Goal: Communication & Community: Answer question/provide support

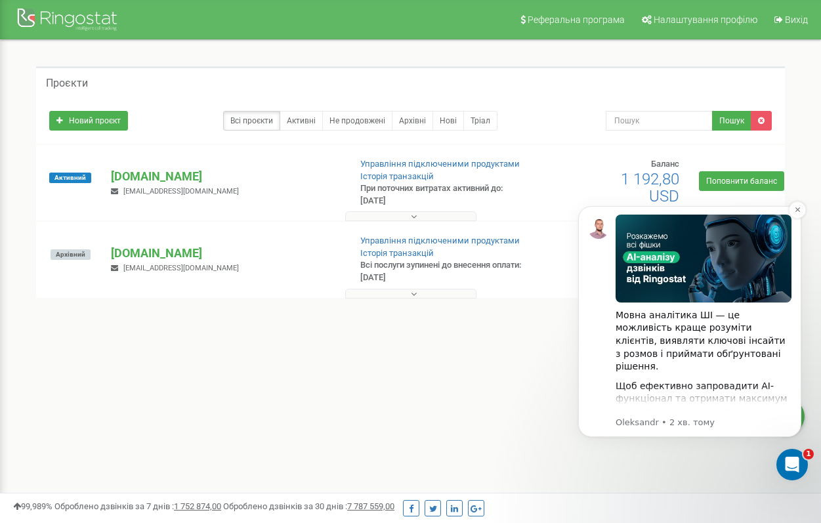
scroll to position [181, 0]
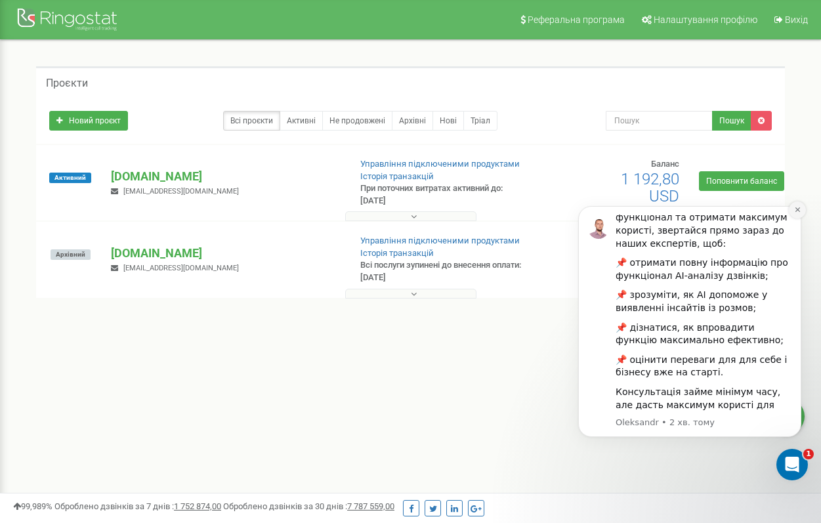
click at [798, 210] on icon "Dismiss notification" at bounding box center [797, 209] width 5 height 5
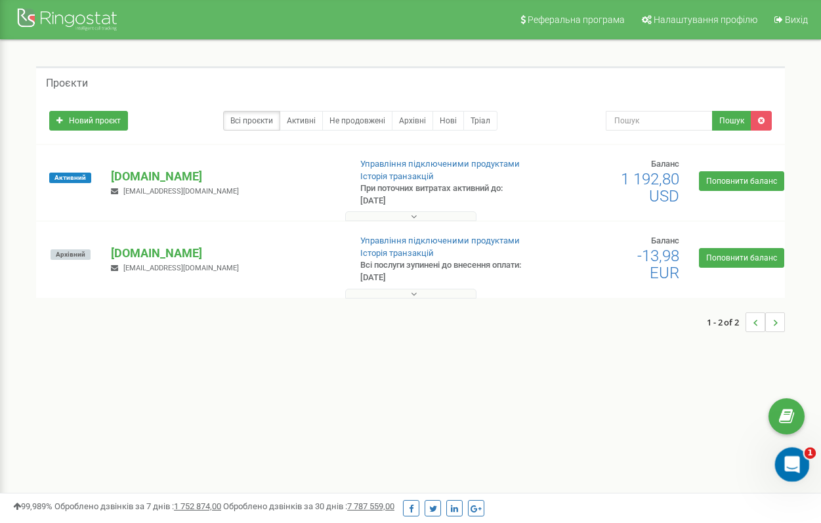
click at [790, 458] on icon "Відкрити програму для спілкування Intercom" at bounding box center [790, 463] width 9 height 11
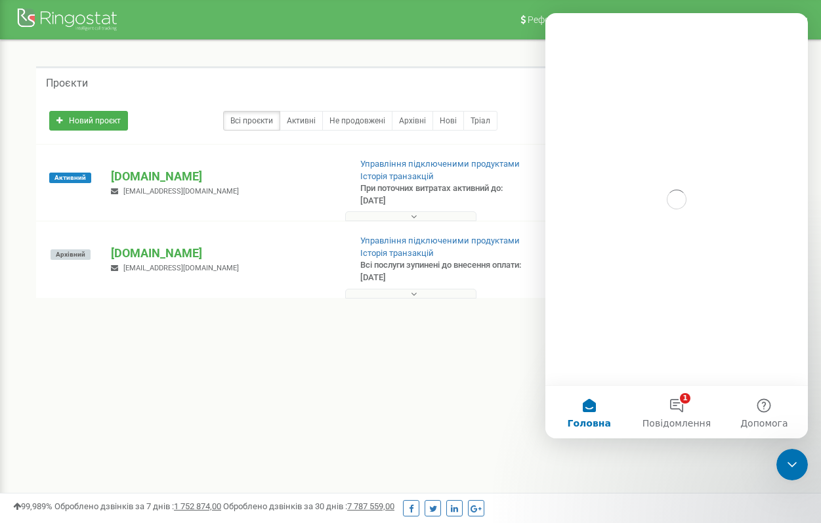
scroll to position [0, 0]
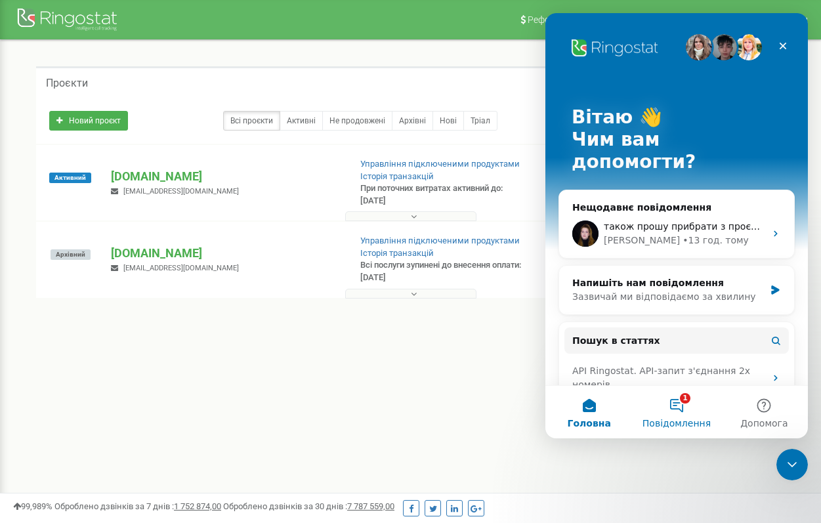
click at [676, 395] on button "1 Повідомлення" at bounding box center [676, 412] width 87 height 53
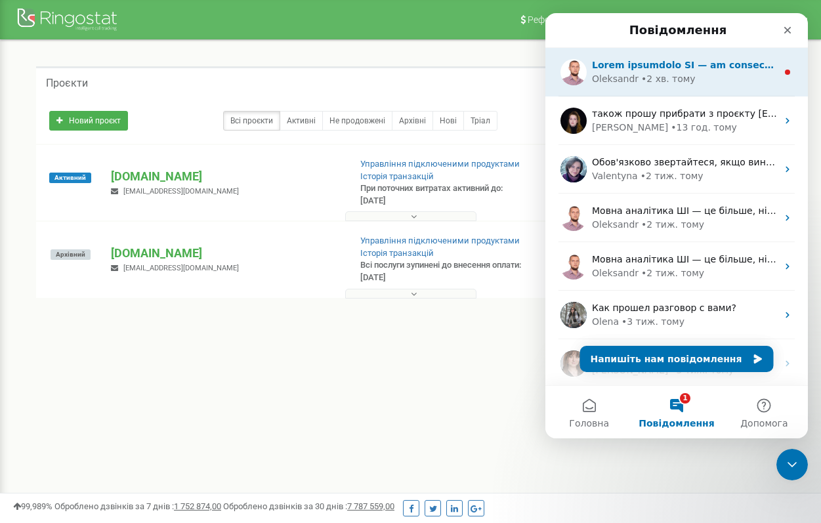
click at [673, 82] on div "• 2 хв. тому" at bounding box center [668, 79] width 54 height 14
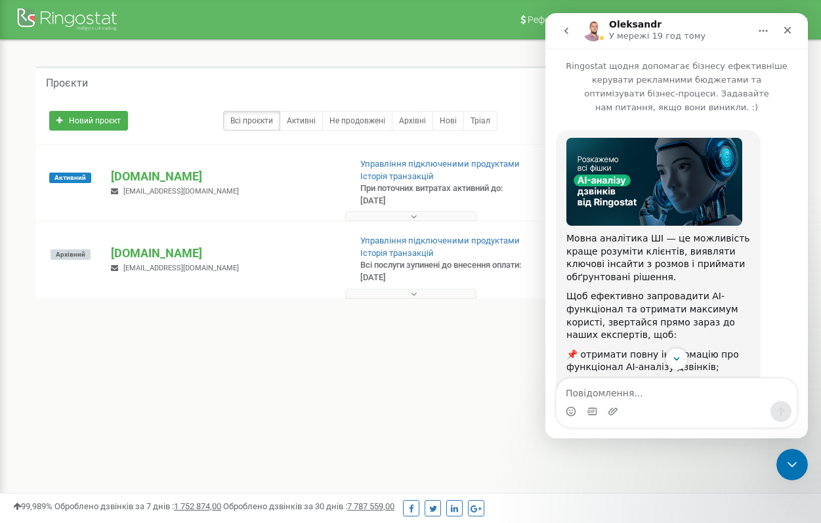
click at [565, 32] on icon "go back" at bounding box center [566, 31] width 11 height 11
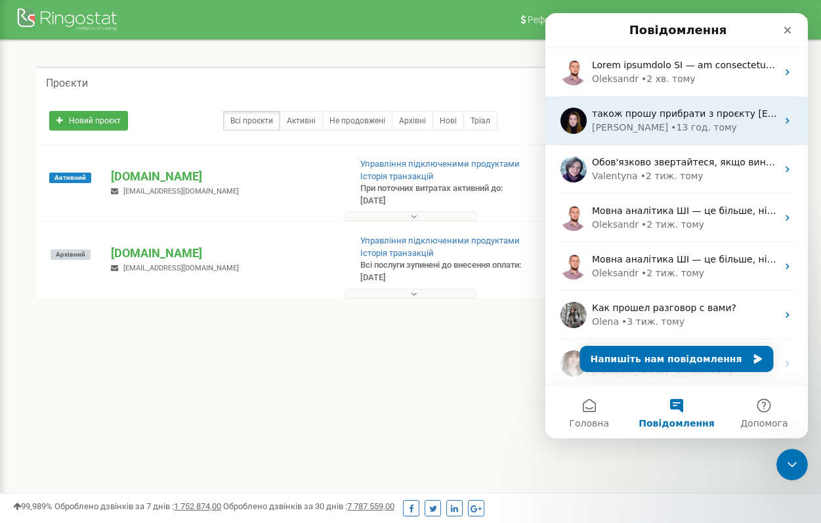
click at [651, 143] on div "також прошу прибрати з проєкту [EMAIL_ADDRESS][DOMAIN_NAME] [PERSON_NAME] • 13 …" at bounding box center [677, 121] width 263 height 49
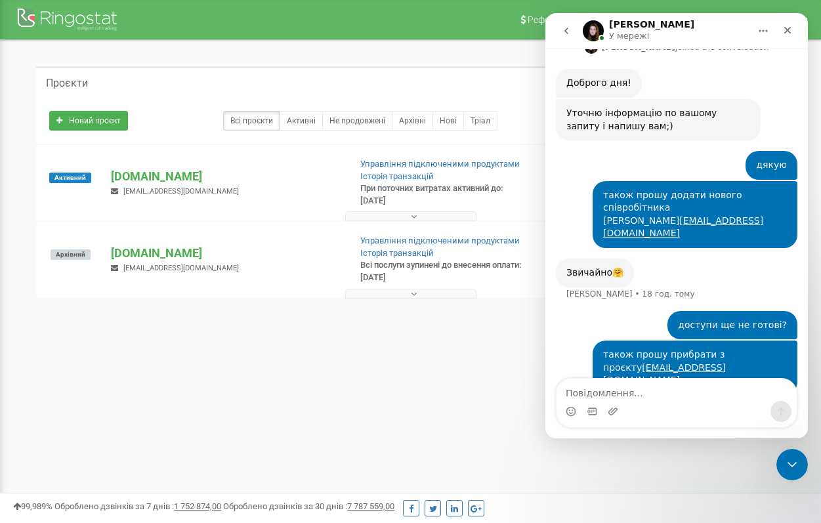
scroll to position [417, 0]
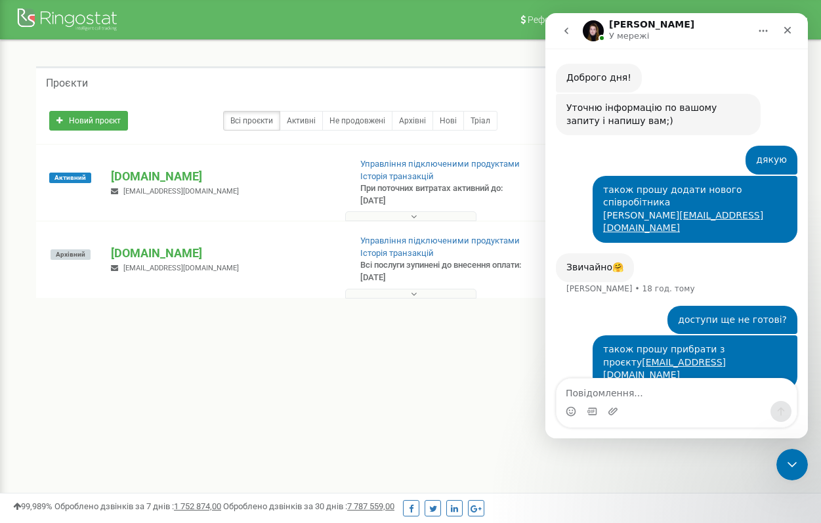
click at [636, 398] on textarea "Повідомлення..." at bounding box center [677, 390] width 240 height 22
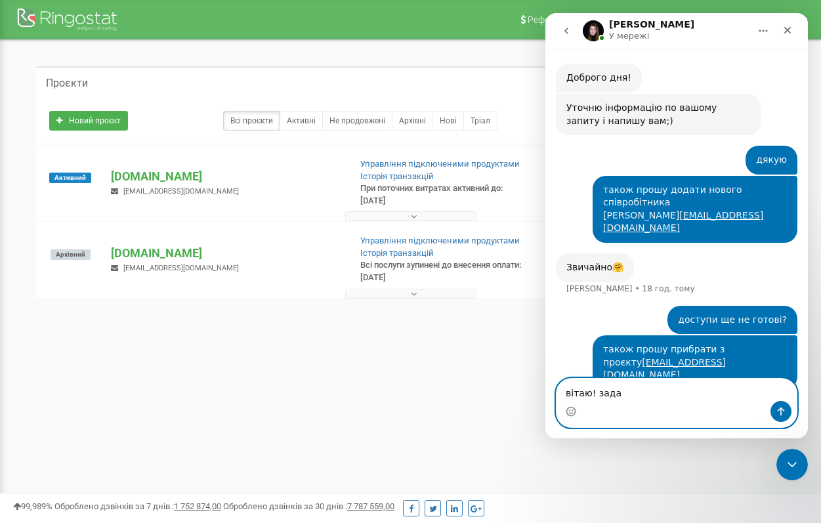
click at [636, 398] on textarea "вітаю! зада" at bounding box center [677, 390] width 240 height 22
type textarea "вітаю! задача ще в роботі?"
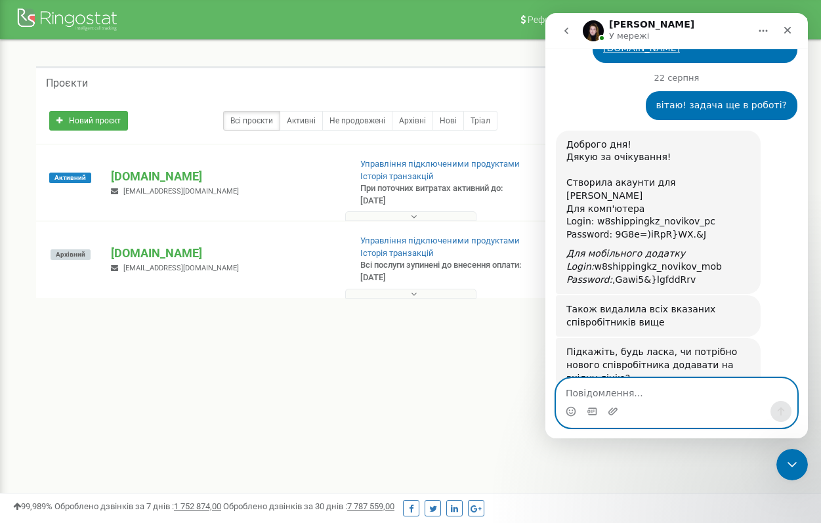
scroll to position [751, 0]
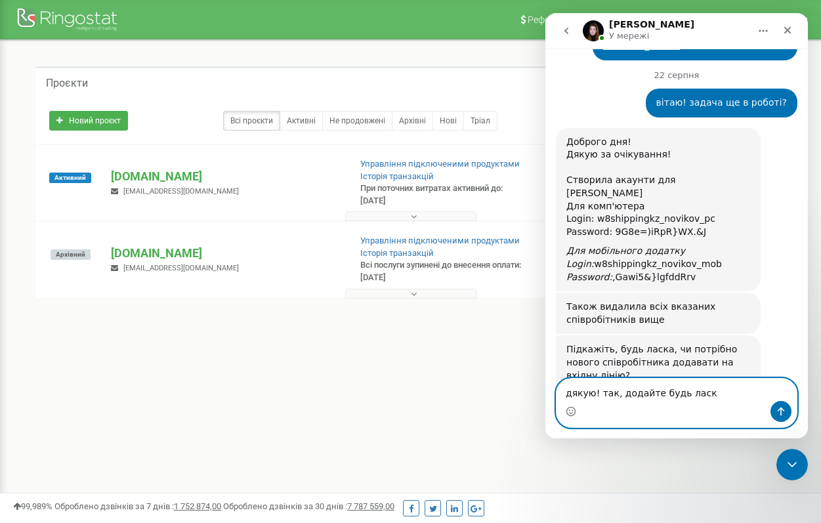
type textarea "дякую! так, додайте будь ласка"
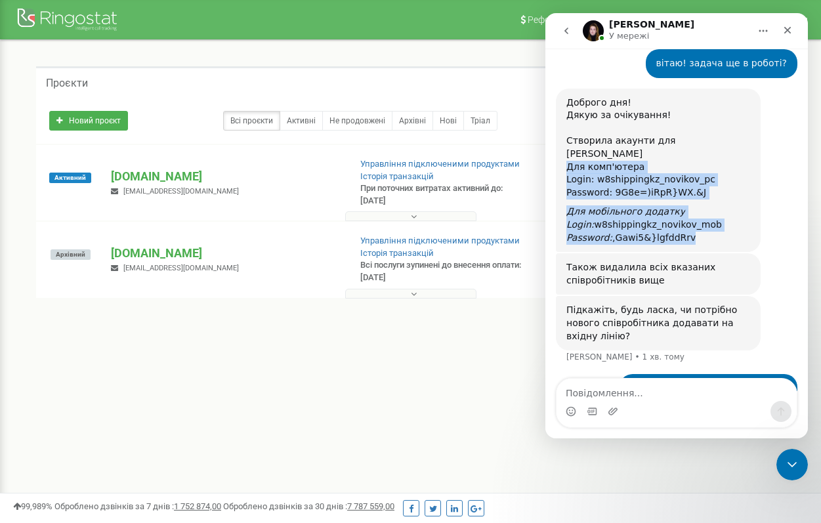
drag, startPoint x: 565, startPoint y: 133, endPoint x: 695, endPoint y: 204, distance: 148.4
click at [695, 204] on div "Доброго дня! Дякую за очікування! Створила акаунти для [PERSON_NAME] ﻿Для комп'…" at bounding box center [658, 171] width 205 height 164
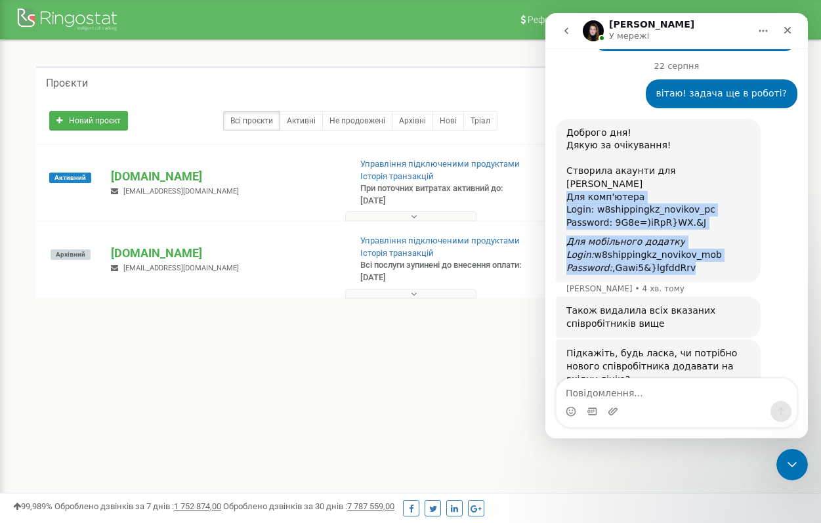
scroll to position [739, 0]
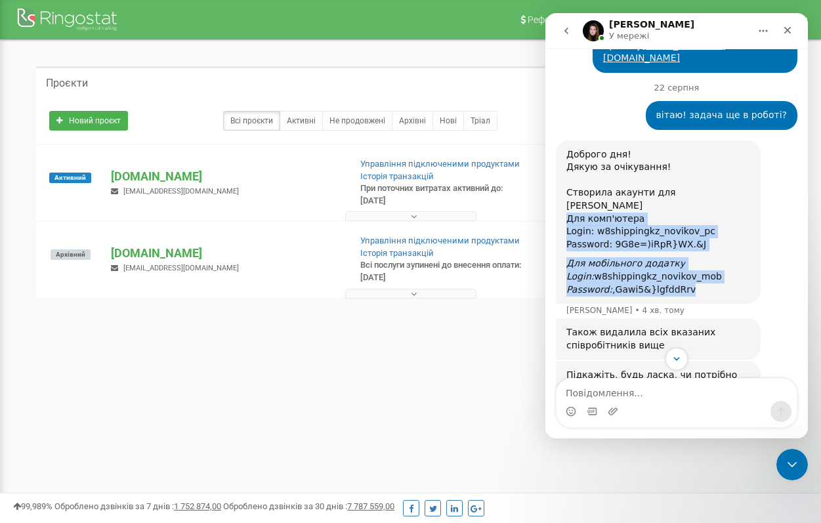
click at [623, 184] on div "Доброго дня! Дякую за очікування! Створила акаунти для [PERSON_NAME] ﻿Для комп'…" at bounding box center [659, 199] width 184 height 103
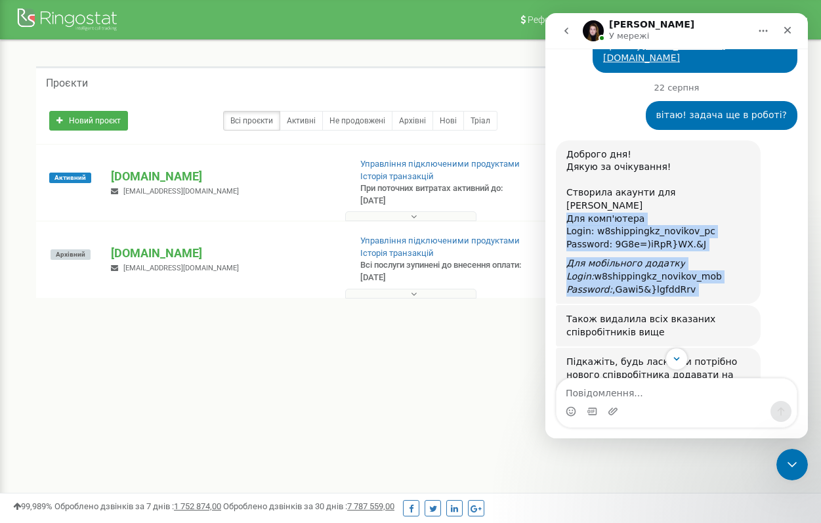
drag, startPoint x: 565, startPoint y: 183, endPoint x: 723, endPoint y: 268, distance: 179.2
copy div "﻿Для комп'ютера ﻿Login: w8shippingkz_novikov_pc ﻿Password: 9G8e=)iRpR}WX.&J Для…"
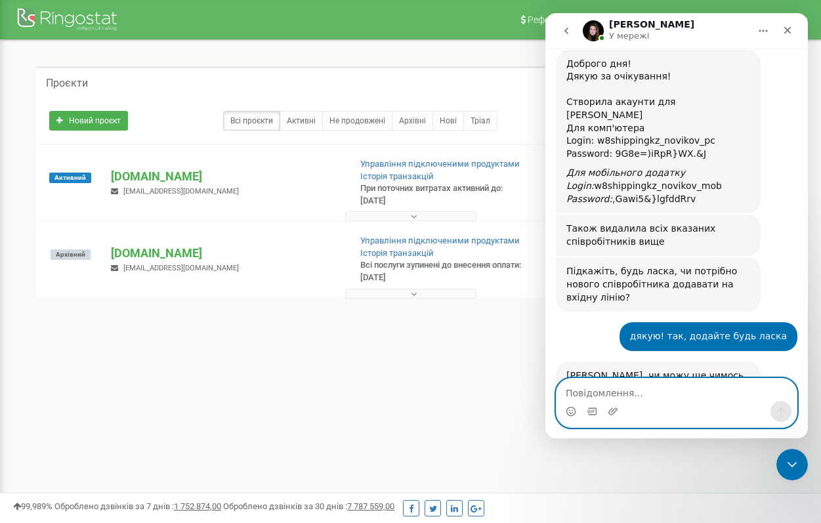
click at [666, 398] on textarea "Повідомлення..." at bounding box center [677, 390] width 240 height 22
type textarea "більше немає питаннь, дуже дякую"
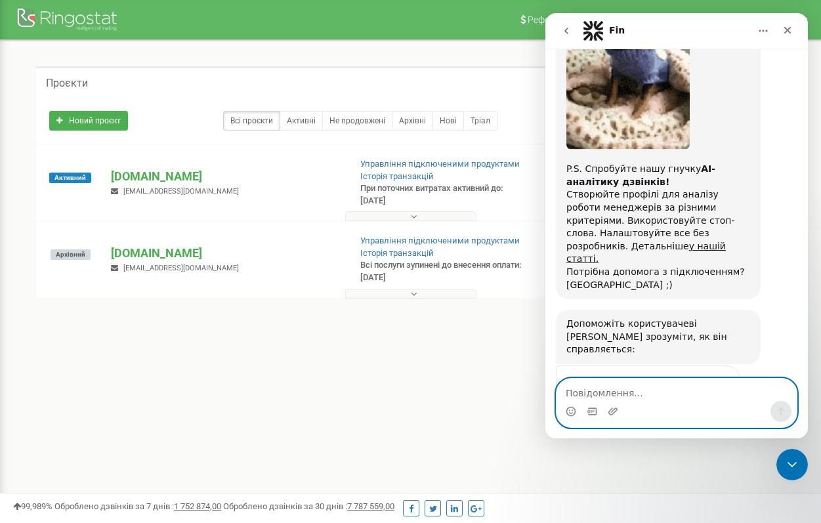
scroll to position [1356, 0]
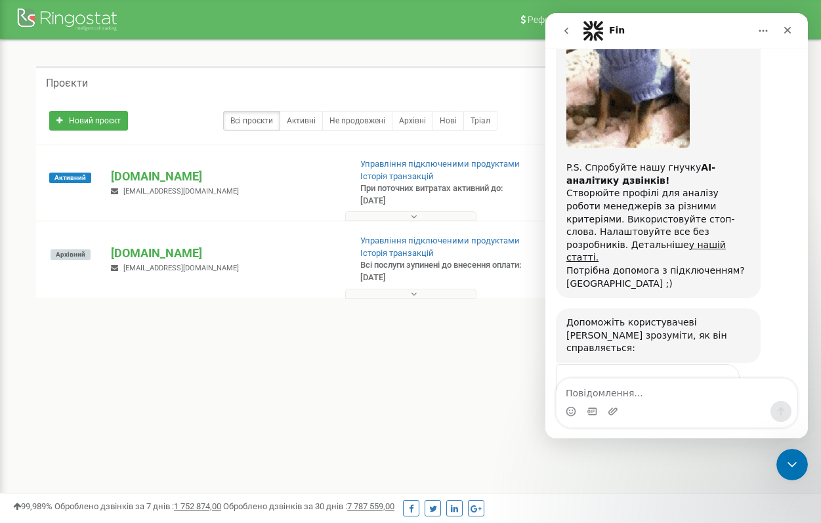
click at [707, 400] on span "Чудово" at bounding box center [710, 412] width 24 height 24
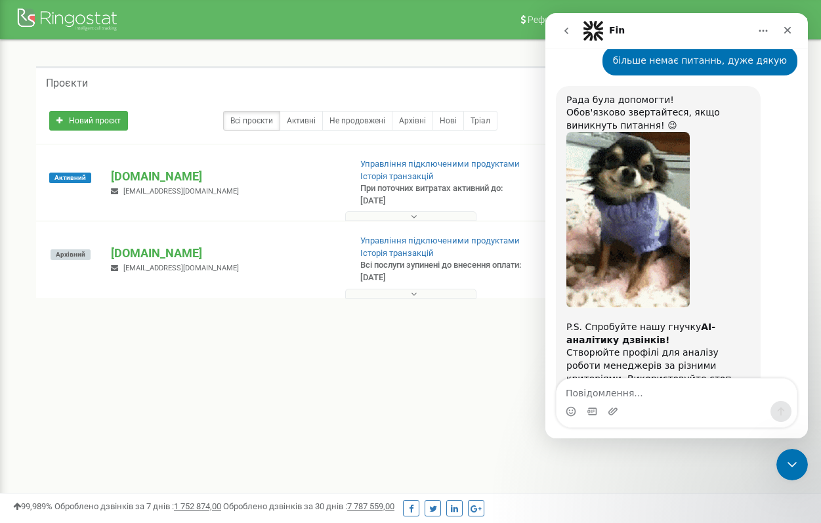
scroll to position [1173, 0]
